Goal: Task Accomplishment & Management: Manage account settings

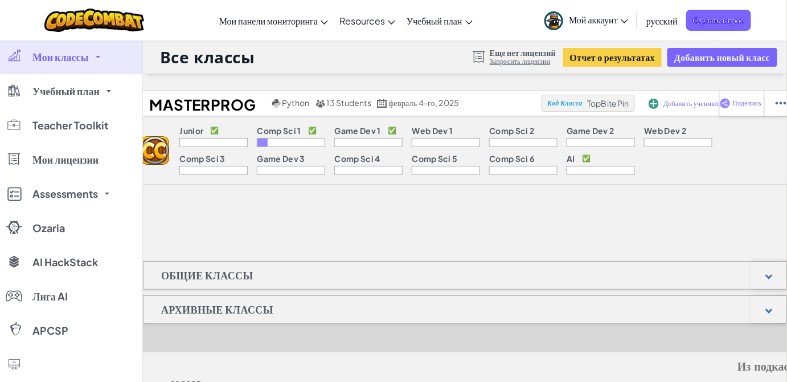
click at [94, 59] on link "Мои классы" at bounding box center [71, 57] width 142 height 34
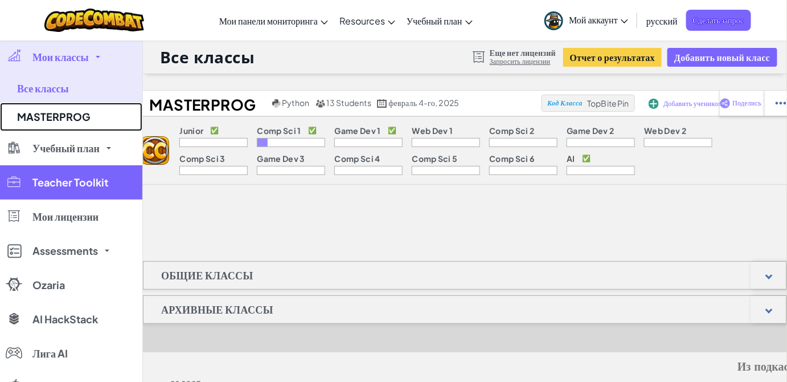
click at [58, 113] on link "MASTERPROG" at bounding box center [71, 117] width 142 height 28
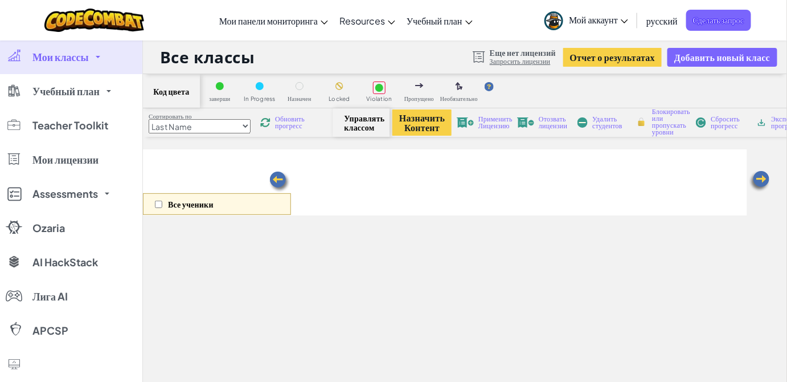
select select "5789587aad86a6efb573701e"
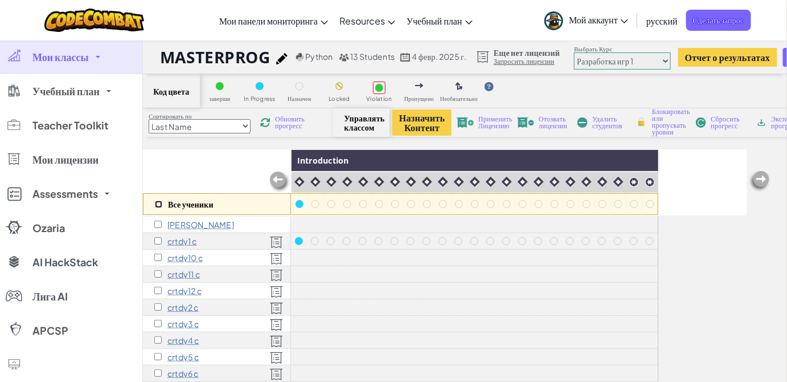
click at [156, 204] on input "checkbox" at bounding box center [158, 204] width 7 height 7
checkbox input "true"
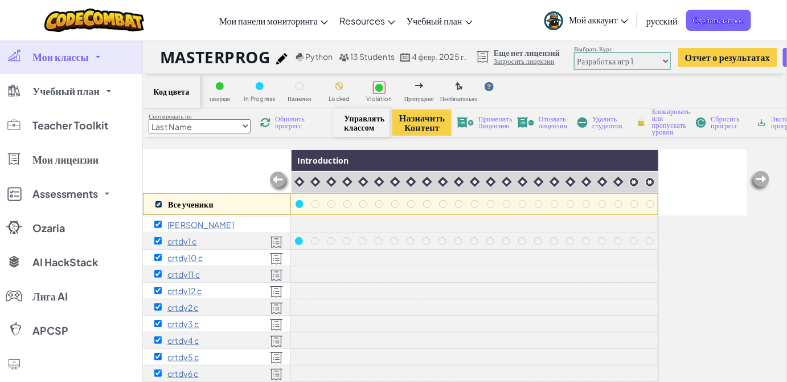
checkbox input "true"
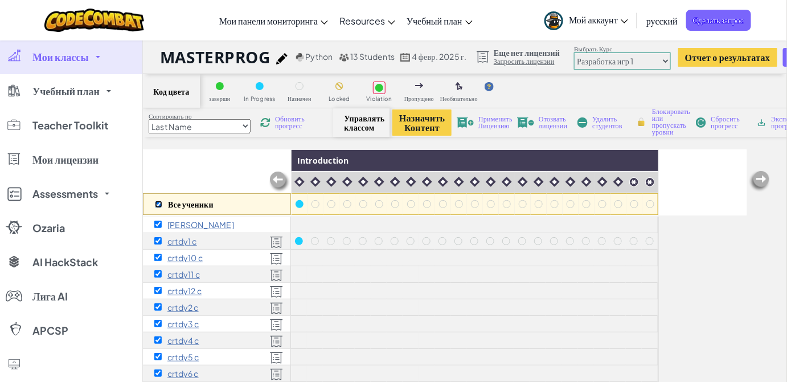
checkbox input "true"
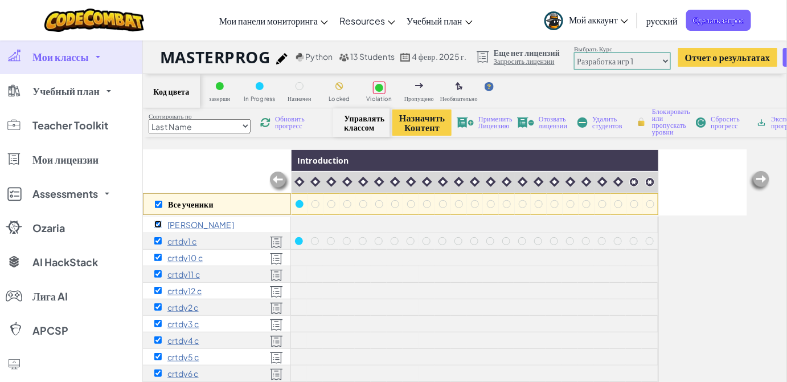
click at [155, 223] on input "checkbox" at bounding box center [157, 223] width 7 height 7
checkbox input "false"
click at [443, 126] on button "Назначить Контент" at bounding box center [421, 122] width 59 height 26
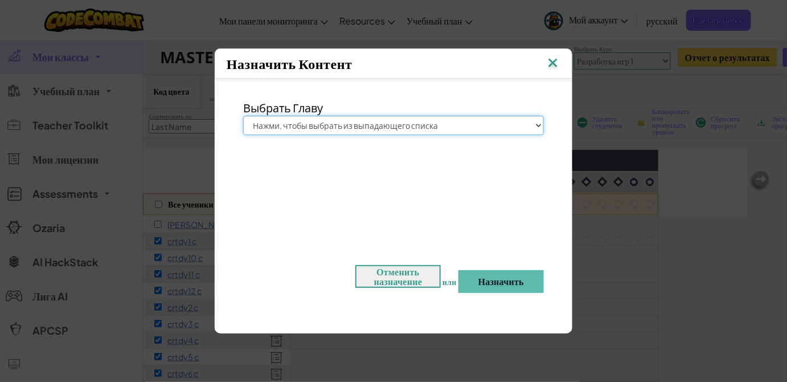
click at [430, 125] on select "Нажми, чтобы выбрать из выпадающего списка Юниор Введение в Информатику Разрабо…" at bounding box center [393, 125] width 301 height 19
click at [243, 116] on select "Нажми, чтобы выбрать из выпадающего списка Юниор Введение в Информатику Разрабо…" at bounding box center [393, 125] width 301 height 19
click at [395, 128] on select "Нажми, чтобы выбрать из выпадающего списка Юниор Введение в Информатику Разрабо…" at bounding box center [393, 125] width 301 height 19
select select "Game Development 1"
click at [243, 116] on select "Нажми, чтобы выбрать из выпадающего списка Юниор Введение в Информатику Разрабо…" at bounding box center [393, 125] width 301 height 19
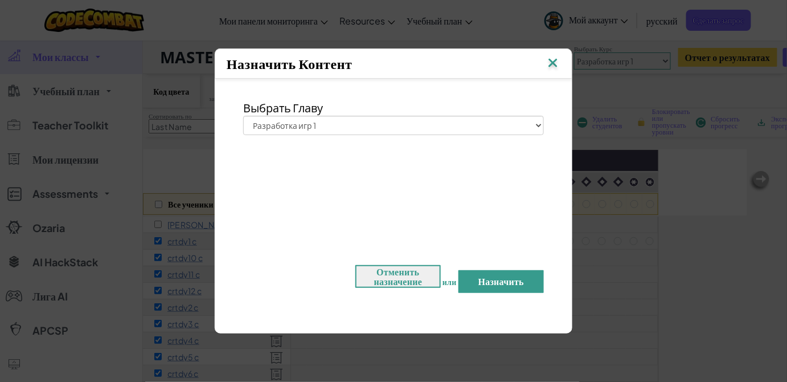
click at [502, 281] on button "Назначить" at bounding box center [501, 281] width 85 height 23
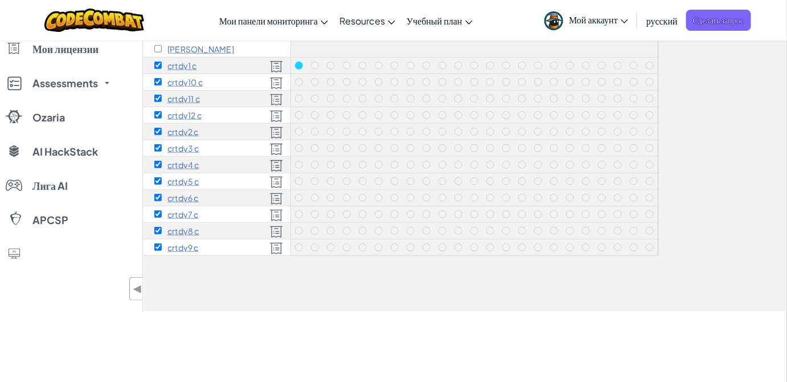
scroll to position [334, 0]
